Goal: Task Accomplishment & Management: Use online tool/utility

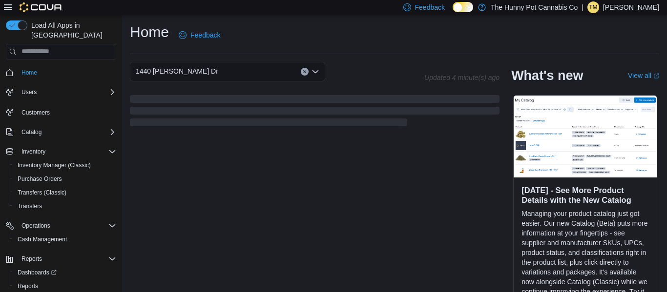
click at [327, 213] on div "[STREET_ADDRESS][PERSON_NAME] Updated 4 minute(s) ago What's new View all (open…" at bounding box center [394, 187] width 529 height 250
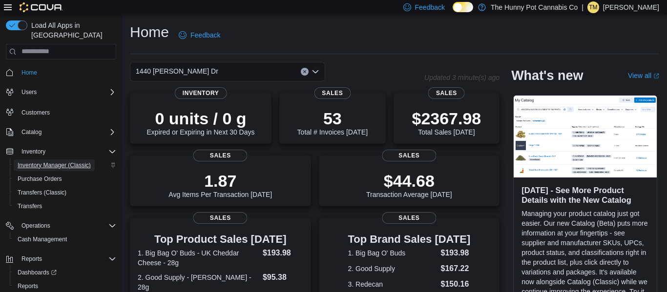
click at [60, 162] on span "Inventory Manager (Classic)" at bounding box center [54, 166] width 73 height 8
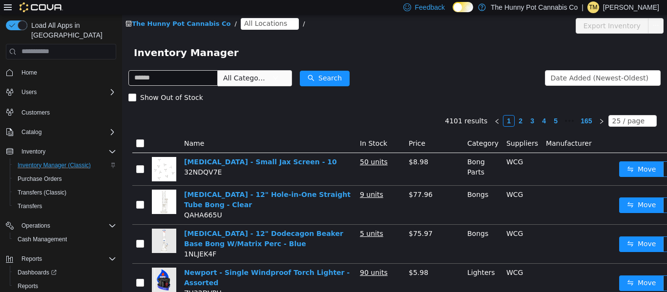
click at [251, 22] on span "All Locations" at bounding box center [265, 23] width 43 height 11
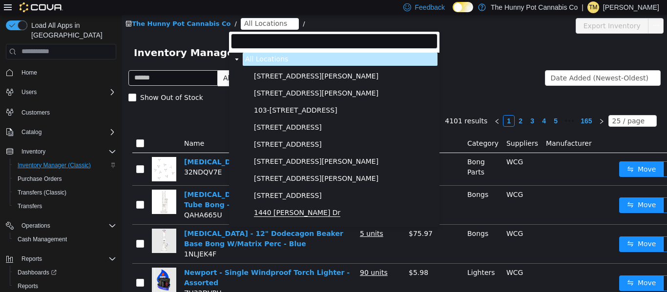
click at [261, 213] on span "1440 [PERSON_NAME] Dr" at bounding box center [297, 212] width 86 height 8
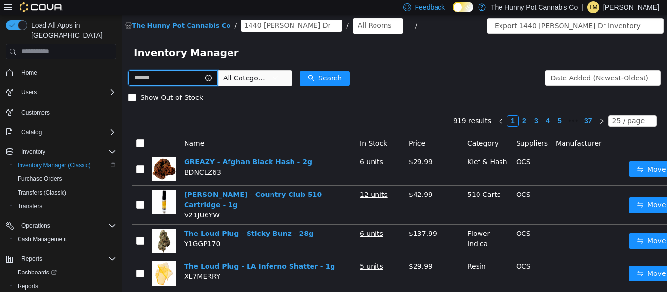
click at [193, 79] on input "text" at bounding box center [172, 78] width 89 height 16
type input "**********"
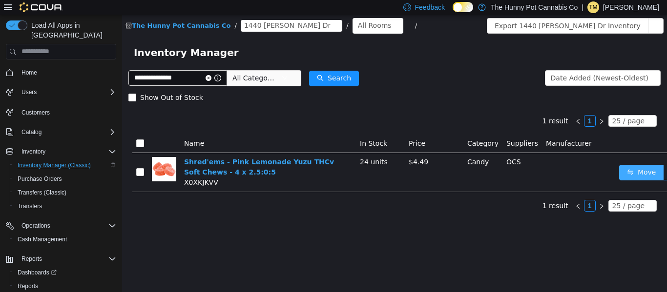
click at [639, 169] on button "Move" at bounding box center [641, 173] width 45 height 16
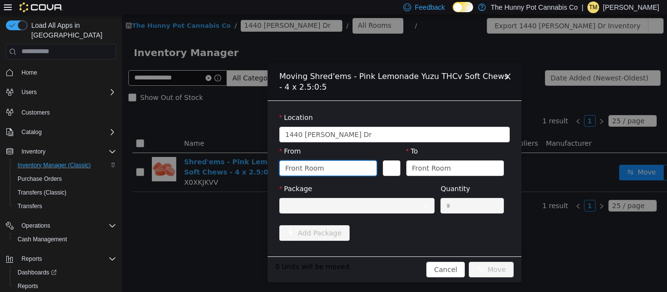
click at [325, 170] on div "Front Room" at bounding box center [325, 168] width 80 height 15
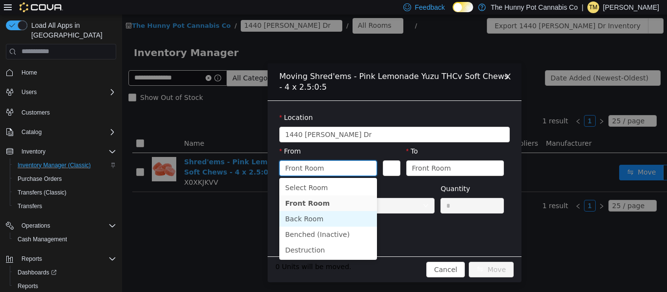
click at [313, 221] on li "Back Room" at bounding box center [328, 219] width 98 height 16
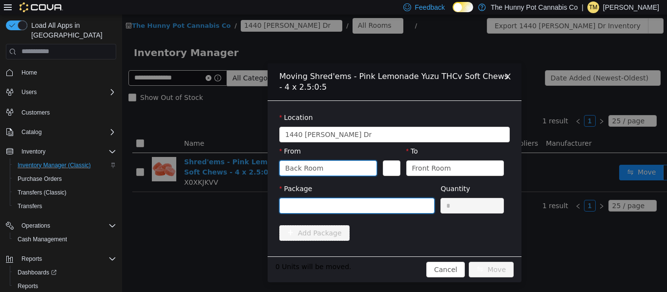
click at [339, 199] on div at bounding box center [353, 205] width 137 height 15
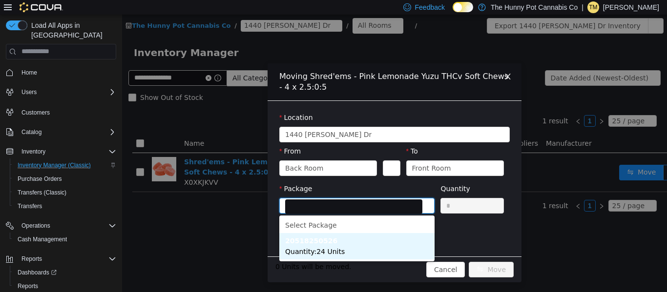
click at [340, 250] on span "Quantity : 24 Units" at bounding box center [315, 252] width 60 height 8
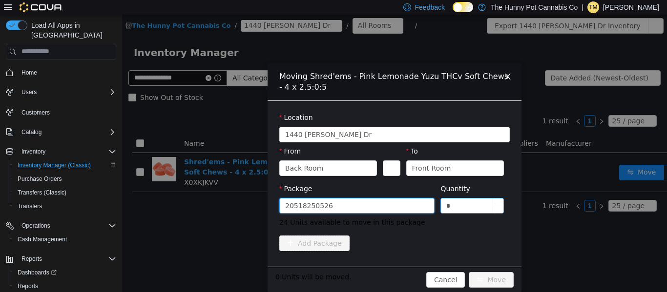
click at [473, 206] on input "*" at bounding box center [472, 205] width 62 height 15
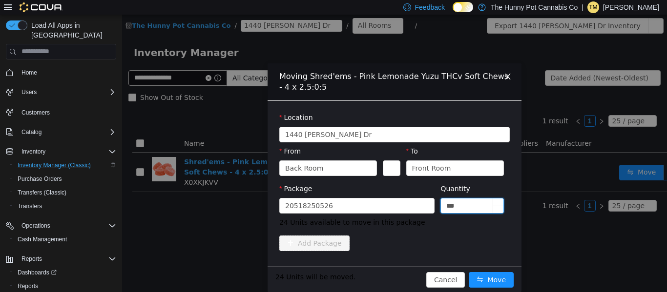
type input "***"
click at [469, 272] on button "Move" at bounding box center [491, 280] width 45 height 16
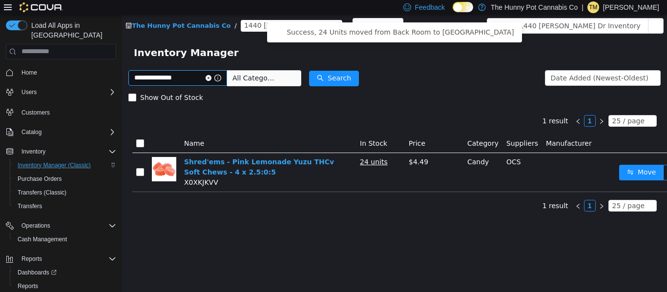
click at [211, 78] on icon "icon: close-circle" at bounding box center [209, 78] width 6 height 6
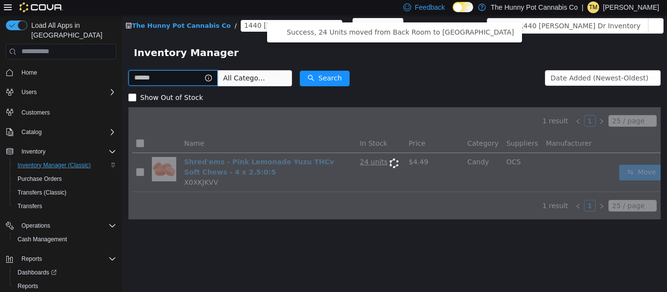
click at [218, 79] on input "text" at bounding box center [172, 78] width 89 height 16
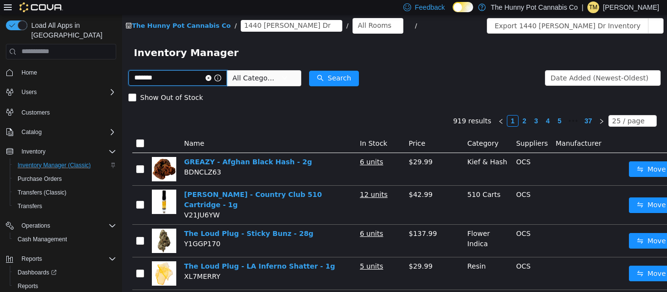
type input "*******"
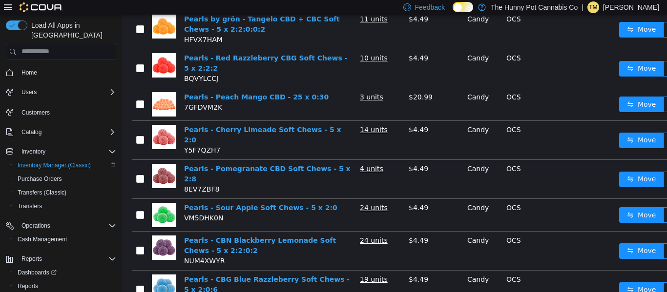
scroll to position [144, 0]
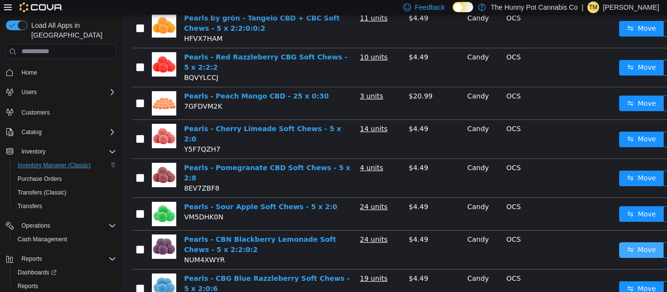
click at [634, 243] on button "Move" at bounding box center [641, 250] width 45 height 16
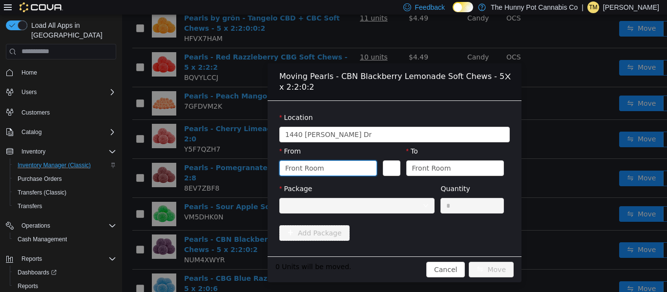
click at [330, 170] on div "Front Room" at bounding box center [325, 168] width 80 height 15
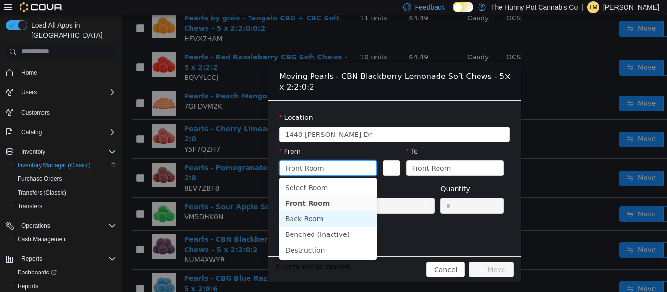
click at [308, 220] on li "Back Room" at bounding box center [328, 219] width 98 height 16
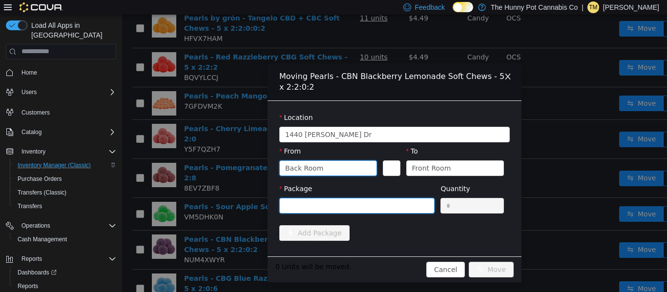
click at [334, 203] on div at bounding box center [353, 205] width 137 height 15
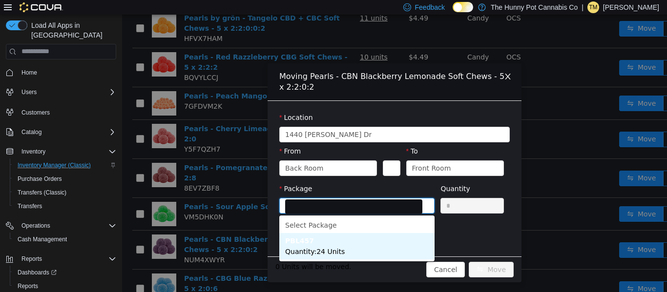
click at [320, 244] on li "PBL457 Quantity : 24 Units" at bounding box center [356, 246] width 155 height 26
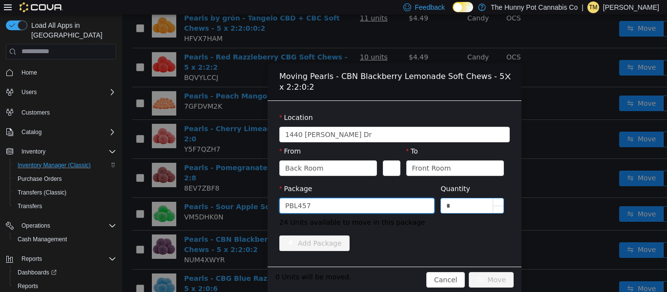
click at [455, 208] on input "*" at bounding box center [472, 205] width 62 height 15
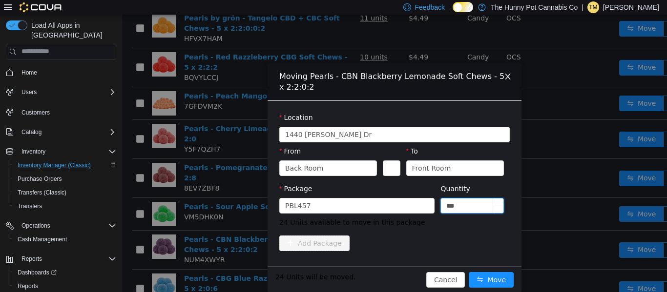
type input "***"
click at [469, 272] on button "Move" at bounding box center [491, 280] width 45 height 16
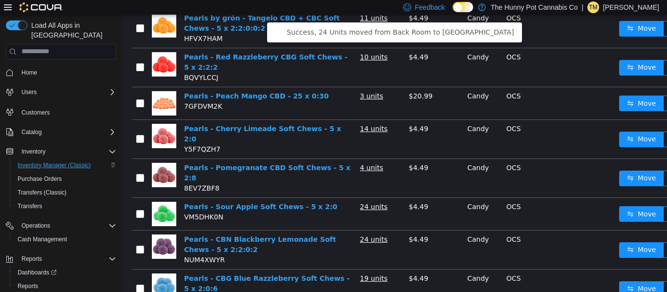
scroll to position [0, 0]
